Goal: Task Accomplishment & Management: Manage account settings

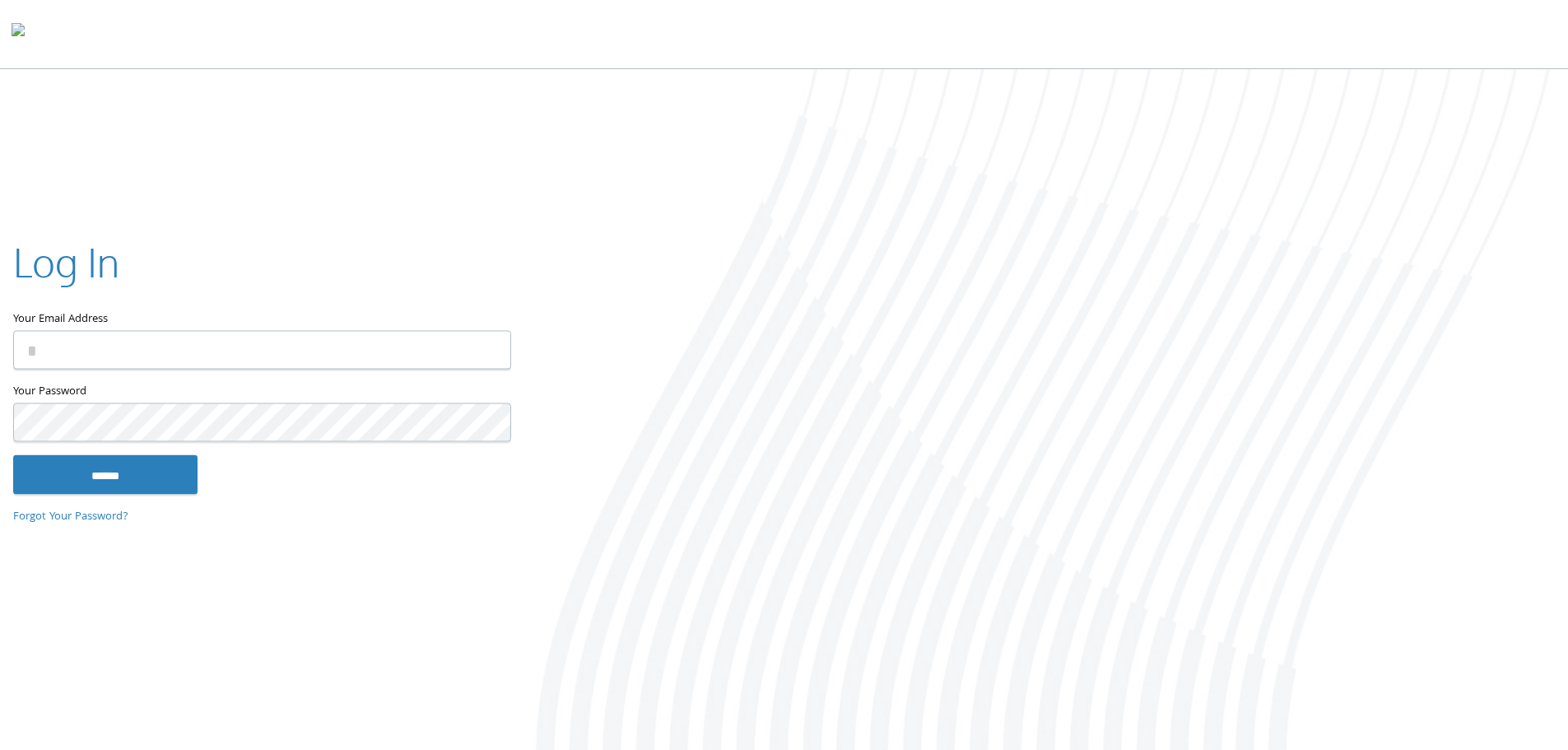
type input "**********"
click at [61, 480] on input "******" at bounding box center [105, 474] width 184 height 40
click at [154, 480] on input "******" at bounding box center [105, 474] width 184 height 40
